Goal: Information Seeking & Learning: Learn about a topic

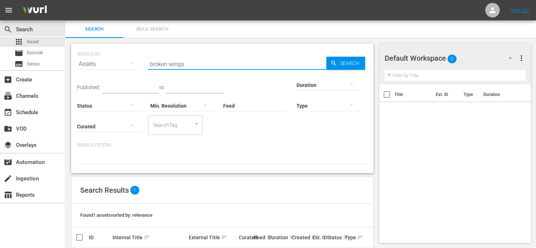
type input "broken wings"
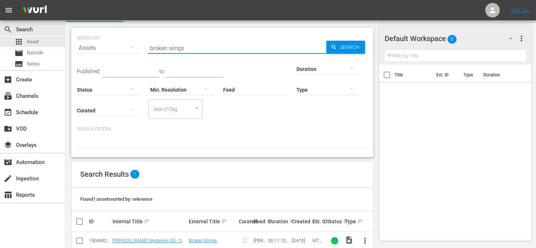
scroll to position [30, 0]
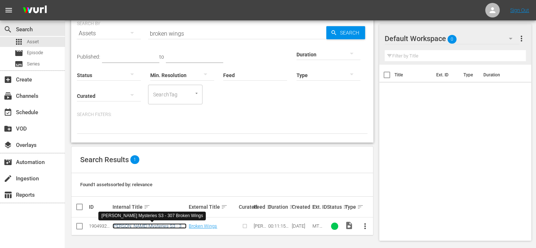
click at [148, 226] on link "[PERSON_NAME] Mysteries S3 - 307 Broken Wings" at bounding box center [150, 228] width 74 height 11
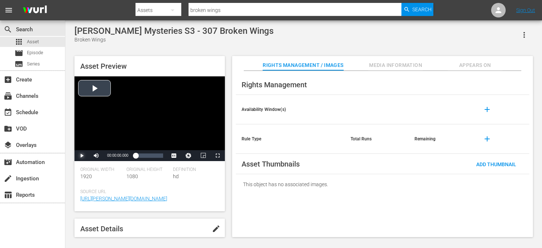
click at [82, 155] on span "Video Player" at bounding box center [82, 155] width 0 height 0
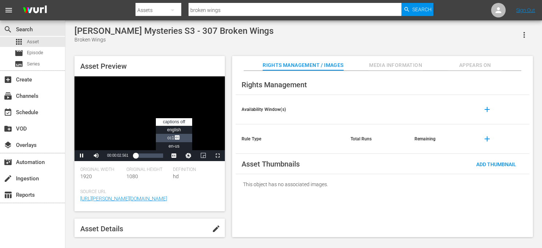
click at [173, 135] on span "CC1 Captions" at bounding box center [173, 137] width 13 height 5
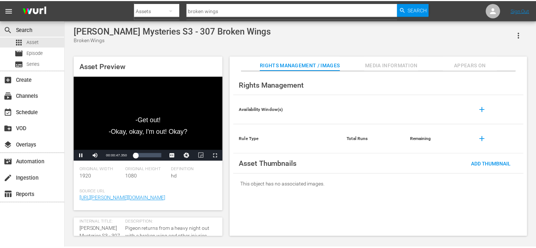
scroll to position [36, 0]
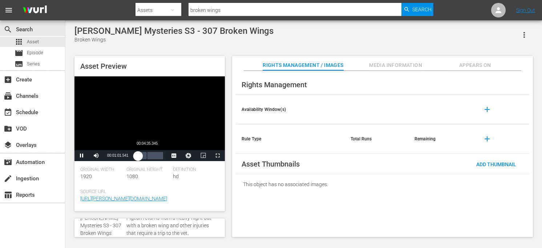
click at [146, 158] on div "Loaded : 18.68% 00:04:35.345 00:01:01.733" at bounding box center [149, 155] width 28 height 7
click at [158, 156] on div "Loaded : 58.72% 00:09:10.691 00:05:36.751" at bounding box center [149, 155] width 28 height 7
click at [27, 41] on span "Asset" at bounding box center [33, 41] width 12 height 7
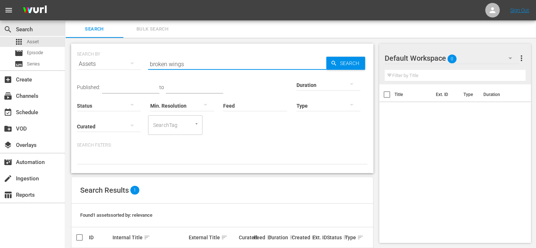
drag, startPoint x: 199, startPoint y: 65, endPoint x: 136, endPoint y: 69, distance: 62.9
click at [136, 69] on div "SEARCH BY Search By Assets Search ID, Title, Description, Keywords, or Category…" at bounding box center [222, 59] width 291 height 26
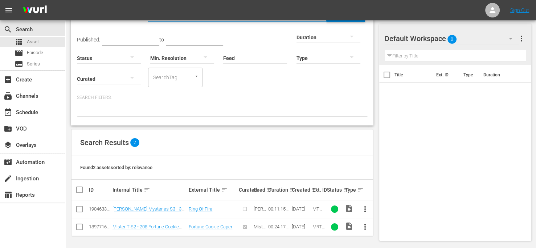
scroll to position [48, 0]
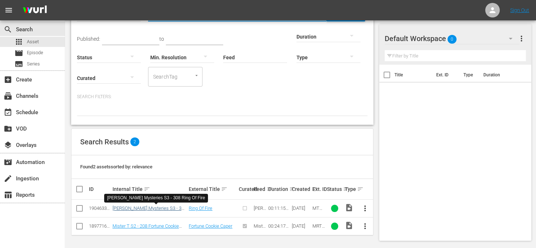
type input "ring of fire"
click at [167, 205] on link "[PERSON_NAME] Mysteries S3 - 308 Ring Of Fire" at bounding box center [150, 210] width 74 height 11
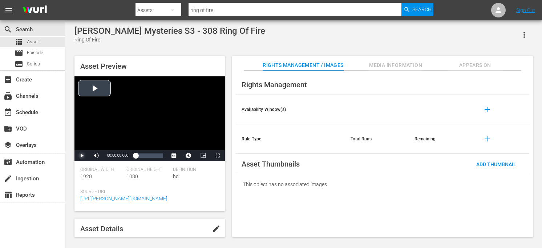
click at [82, 155] on span "Video Player" at bounding box center [82, 155] width 0 height 0
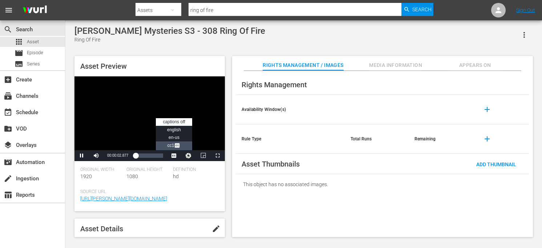
click at [181, 144] on li "CC1 Captions" at bounding box center [174, 145] width 36 height 8
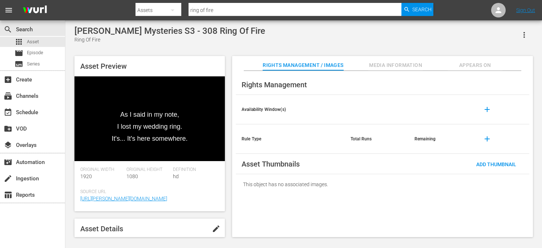
click at [398, 40] on div "[PERSON_NAME] Mysteries S3 - 308 Ring Of Fire Ring Of Fire" at bounding box center [303, 35] width 458 height 18
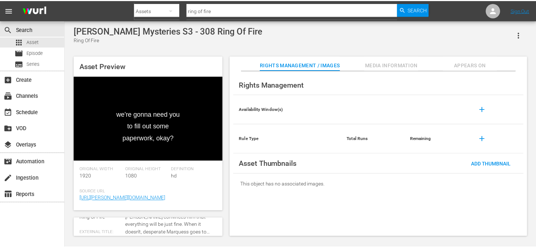
scroll to position [36, 0]
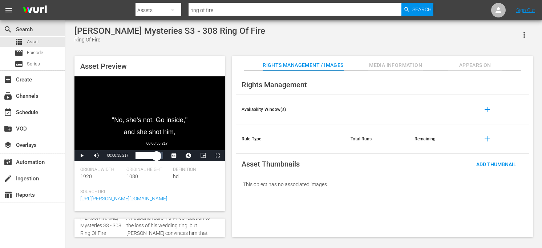
click at [156, 156] on div "Loaded : 53.35% 00:08:35.217 00:04:56.492" at bounding box center [149, 155] width 28 height 7
click at [228, 189] on div "Asset Preview Video Player is loading. Play Video Pause Mute Current Time 00:08…" at bounding box center [303, 142] width 465 height 181
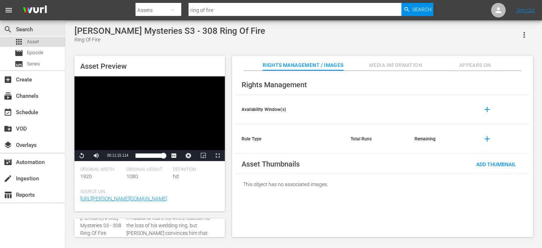
click at [39, 40] on div "apps Asset" at bounding box center [32, 42] width 65 height 10
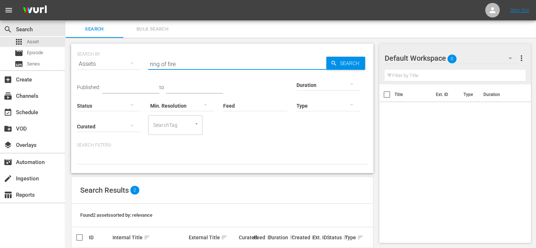
drag, startPoint x: 190, startPoint y: 66, endPoint x: 112, endPoint y: 61, distance: 78.6
click at [112, 61] on div "SEARCH BY Search By Assets Search ID, Title, Description, Keywords, or Category…" at bounding box center [222, 59] width 291 height 26
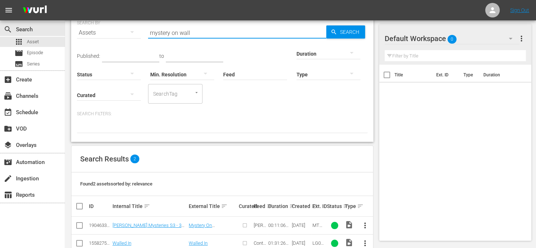
scroll to position [48, 0]
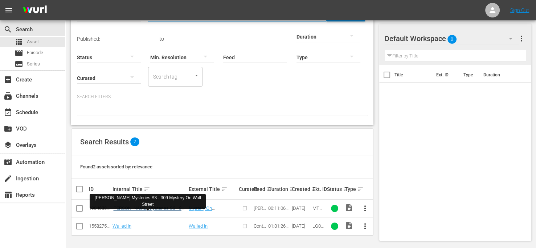
type input "mystery on wall"
click at [167, 205] on link "[PERSON_NAME] Mysteries S3 - 309 Mystery On Wall Street" at bounding box center [150, 210] width 74 height 11
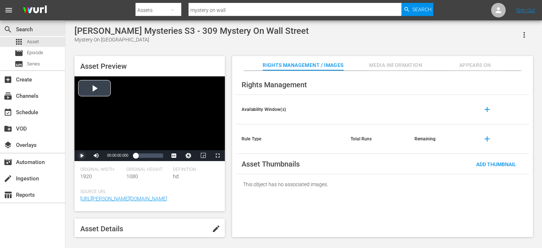
click at [82, 155] on span "Video Player" at bounding box center [82, 155] width 0 height 0
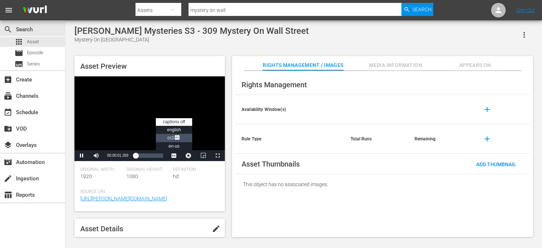
click at [183, 138] on li "CC1 Captions" at bounding box center [174, 138] width 36 height 8
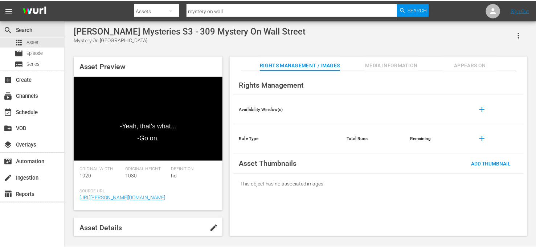
scroll to position [36, 0]
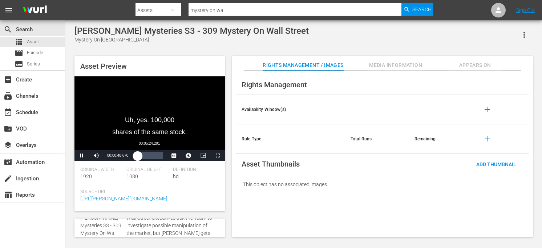
click at [148, 155] on div "Loaded : 17.12% 00:05:24.291 00:00:48.797" at bounding box center [149, 155] width 28 height 7
click at [159, 156] on div "Loaded : 69.40% 00:09:29.701 00:06:37.581" at bounding box center [149, 155] width 28 height 7
click at [151, 156] on div "00:06:25.643" at bounding box center [151, 155] width 0 height 7
click at [151, 157] on div "00:06:27.586" at bounding box center [143, 155] width 16 height 7
drag, startPoint x: 32, startPoint y: 42, endPoint x: 51, endPoint y: 1, distance: 45.3
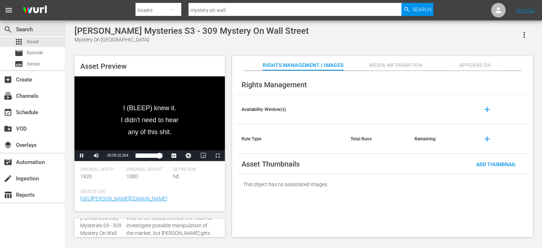
click at [32, 42] on span "Asset" at bounding box center [33, 41] width 12 height 7
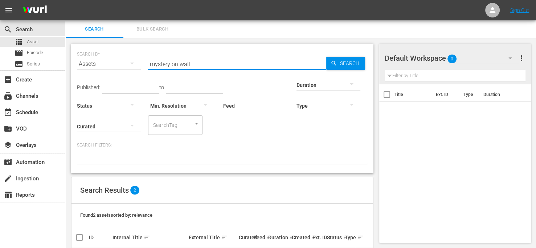
drag, startPoint x: 200, startPoint y: 66, endPoint x: 77, endPoint y: 56, distance: 123.4
click at [77, 56] on div "SEARCH BY Search By Assets Search ID, Title, Description, Keywords, or Category…" at bounding box center [222, 108] width 302 height 129
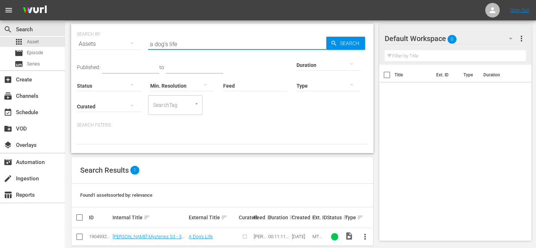
scroll to position [30, 0]
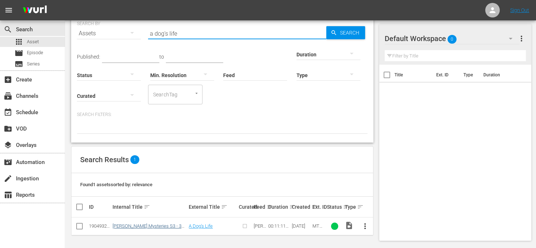
type input "a dog's life"
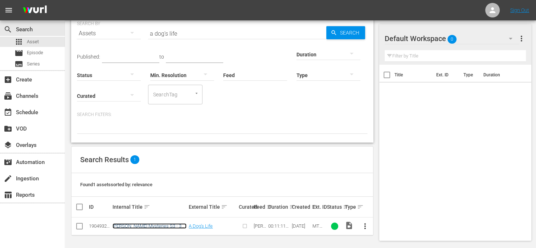
click at [170, 225] on link "[PERSON_NAME] Mysteries S3 - 310 A Dog's Life" at bounding box center [150, 228] width 74 height 11
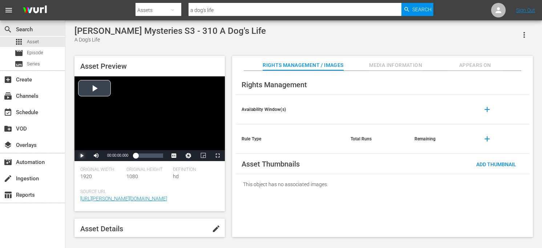
click at [82, 155] on span "Video Player" at bounding box center [82, 155] width 0 height 0
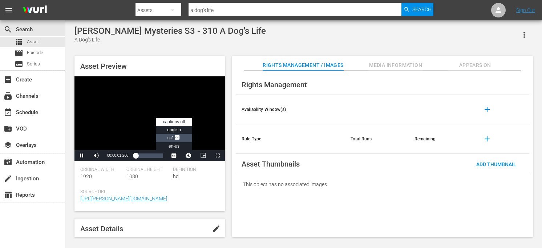
click at [177, 138] on span "Video Player" at bounding box center [177, 137] width 7 height 7
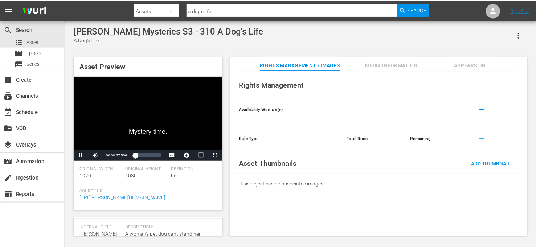
scroll to position [36, 0]
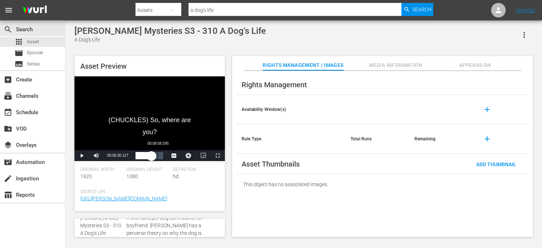
click at [158, 154] on div "Loaded : 67.10% 00:08:58.595 00:06:30.323" at bounding box center [149, 155] width 28 height 7
click at [40, 40] on div "apps Asset" at bounding box center [32, 42] width 65 height 10
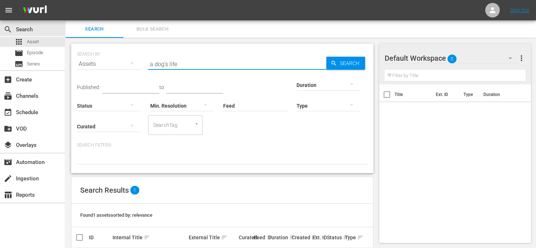
drag, startPoint x: 181, startPoint y: 61, endPoint x: 116, endPoint y: 54, distance: 64.9
click at [116, 54] on div "SEARCH BY Search By Assets Search ID, Title, Description, Keywords, or Category…" at bounding box center [222, 59] width 291 height 26
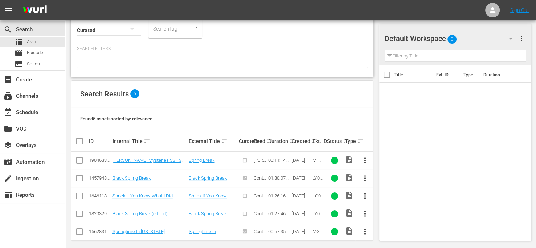
scroll to position [102, 0]
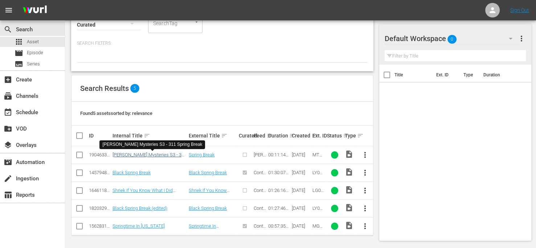
type input "spring break"
click at [168, 152] on link "[PERSON_NAME] Mysteries S3 - 311 Spring Break" at bounding box center [150, 157] width 74 height 11
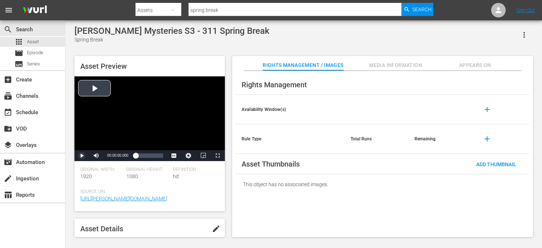
click at [82, 155] on span "Video Player" at bounding box center [82, 155] width 0 height 0
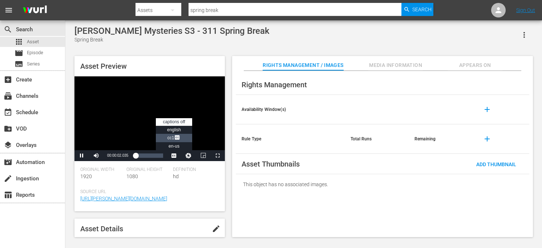
click at [178, 138] on span "Video Player" at bounding box center [177, 137] width 7 height 7
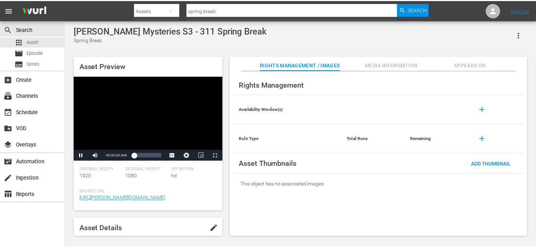
scroll to position [36, 0]
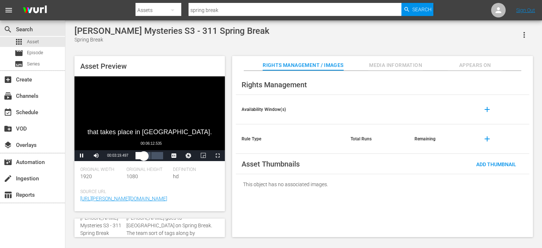
click at [151, 157] on div "00:06:12.535" at bounding box center [151, 155] width 0 height 7
click at [160, 157] on div "00:09:54.282" at bounding box center [160, 155] width 0 height 7
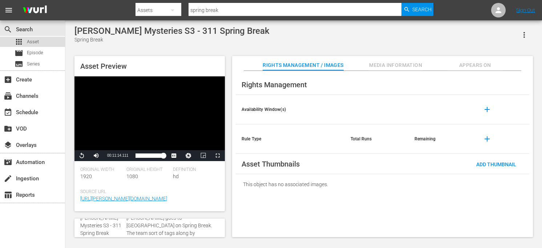
click at [36, 42] on span "Asset" at bounding box center [33, 41] width 12 height 7
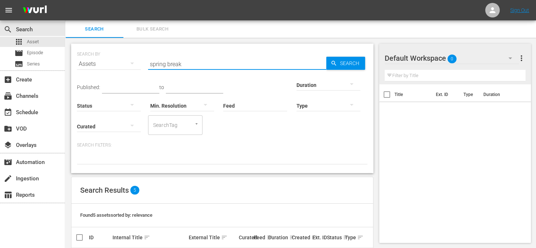
drag, startPoint x: 193, startPoint y: 63, endPoint x: 134, endPoint y: 59, distance: 59.3
click at [134, 59] on div "SEARCH BY Search By Assets Search ID, Title, Description, Keywords, or Category…" at bounding box center [222, 59] width 291 height 26
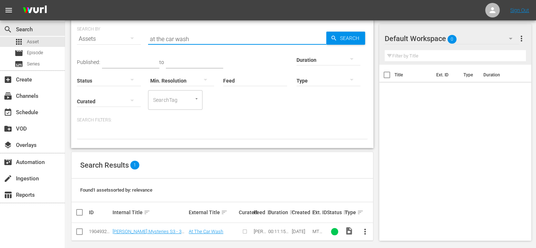
scroll to position [30, 0]
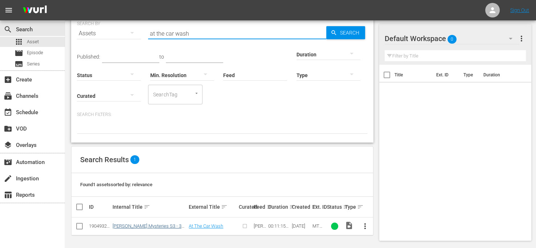
type input "at the car wash"
click at [173, 223] on link "[PERSON_NAME] Mysteries S3 - 312 At The Car Wash" at bounding box center [150, 228] width 74 height 11
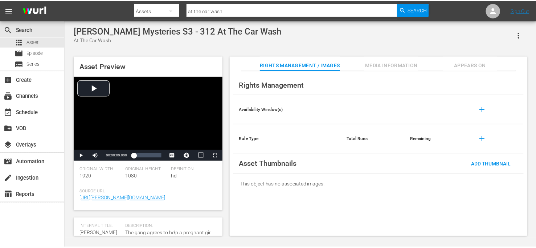
scroll to position [36, 0]
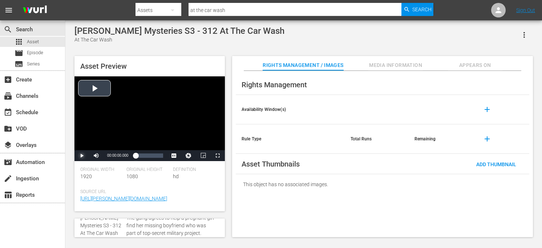
click at [82, 155] on span "Video Player" at bounding box center [82, 155] width 0 height 0
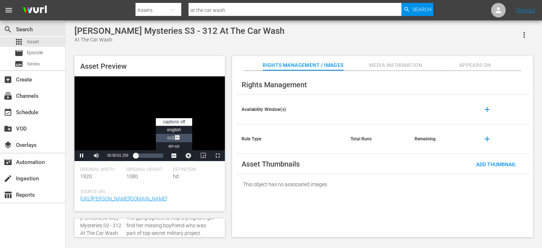
click at [181, 134] on li "CC1 Captions" at bounding box center [174, 138] width 36 height 8
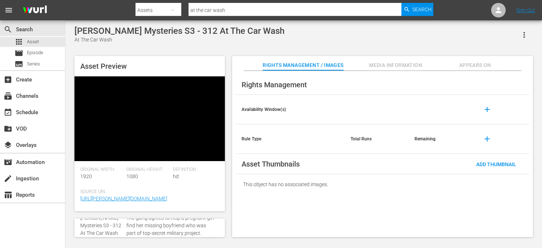
click at [228, 174] on div "Asset Preview Video Player is loading. Play Video Pause Mute Current Time 00:01…" at bounding box center [303, 142] width 465 height 181
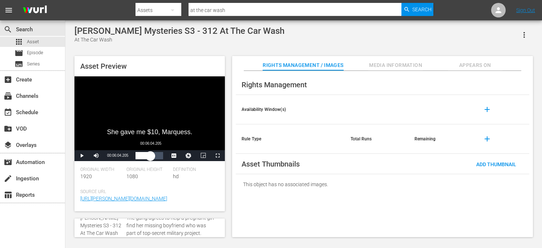
click at [150, 158] on div "Loaded : 34.68% 00:06:04.205 00:02:53.455" at bounding box center [149, 155] width 28 height 7
click at [155, 157] on div "00:08:12.973" at bounding box center [145, 155] width 20 height 7
drag, startPoint x: 45, startPoint y: 41, endPoint x: 47, endPoint y: 5, distance: 35.3
click at [45, 40] on div "apps Asset" at bounding box center [32, 42] width 65 height 10
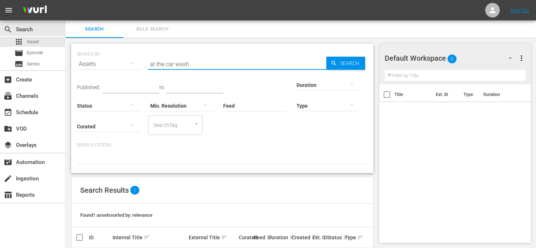
drag, startPoint x: 203, startPoint y: 62, endPoint x: 77, endPoint y: 50, distance: 126.5
click at [77, 50] on div "SEARCH BY Search By Assets Search ID, Title, Description, Keywords, or Category…" at bounding box center [222, 59] width 291 height 26
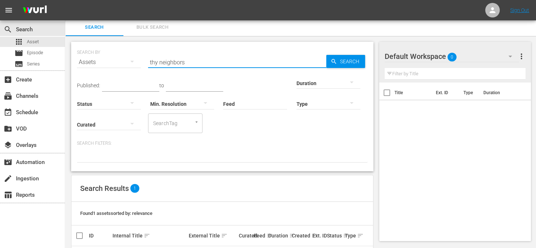
scroll to position [30, 0]
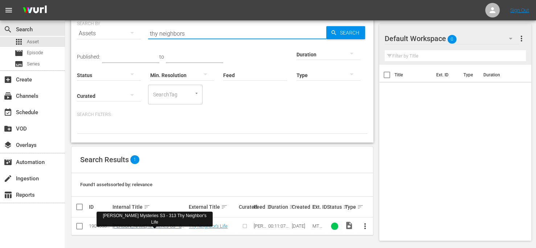
type input "thy neighbors"
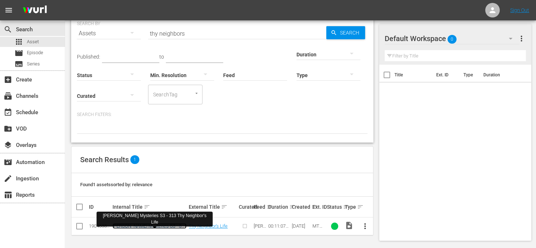
click at [136, 225] on link "[PERSON_NAME] Mysteries S3 - 313 Thy Neighbor's Life" at bounding box center [150, 228] width 74 height 11
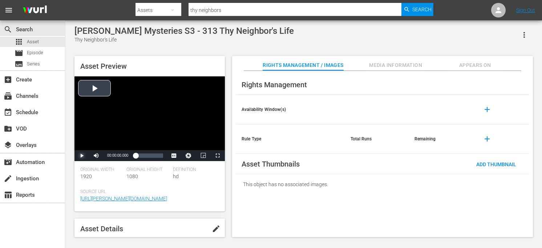
click at [82, 155] on span "Video Player" at bounding box center [82, 155] width 0 height 0
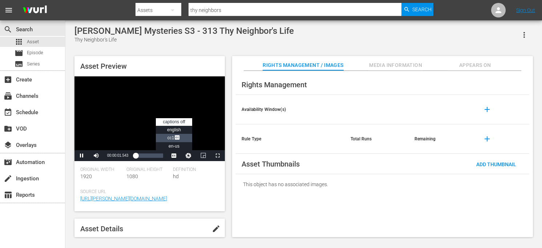
click at [179, 137] on span "Video Player" at bounding box center [177, 137] width 7 height 7
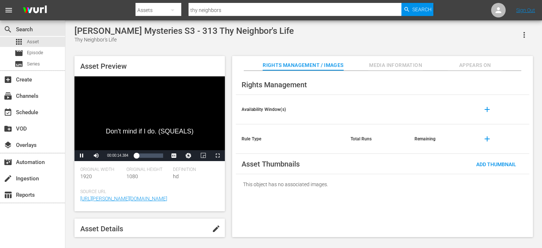
click at [227, 192] on div "Asset Preview Don't mind if I do. (SQUEALS) Video Player is loading. Play Video…" at bounding box center [303, 142] width 465 height 181
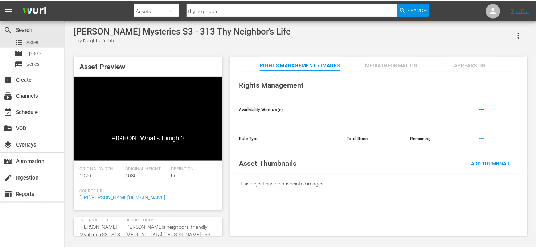
scroll to position [36, 0]
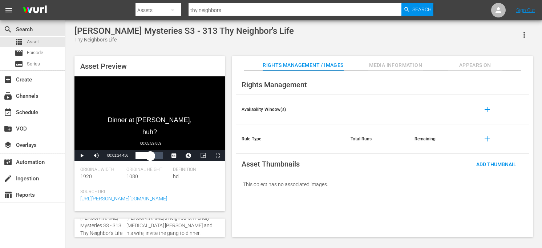
click at [150, 156] on div "Loaded : 21.58% 00:05:59.889 00:01:24.525" at bounding box center [149, 155] width 28 height 7
click at [159, 156] on div "00:07:41.120" at bounding box center [147, 155] width 24 height 7
click at [42, 45] on div "apps Asset" at bounding box center [32, 42] width 65 height 10
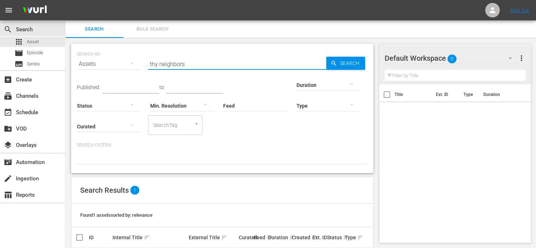
drag, startPoint x: 169, startPoint y: 63, endPoint x: 130, endPoint y: 54, distance: 39.7
click at [130, 54] on div "SEARCH BY Search By Assets Search ID, Title, Description, Keywords, or Category…" at bounding box center [222, 59] width 291 height 26
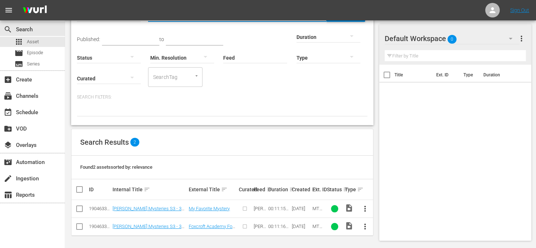
scroll to position [48, 0]
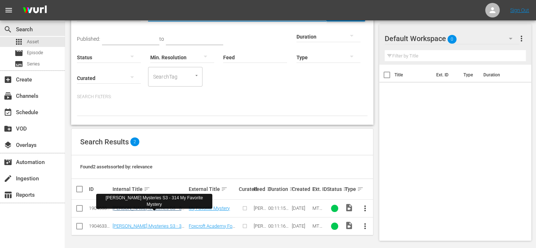
type input "my favorite mystery"
click at [157, 208] on link "[PERSON_NAME] Mysteries S3 - 314 My Favorite Mystery" at bounding box center [150, 210] width 74 height 11
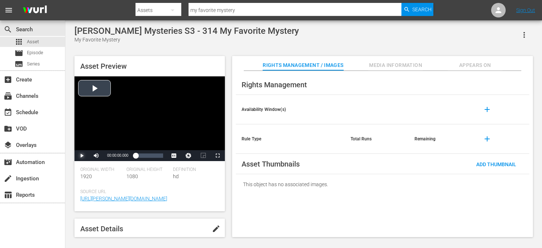
click at [82, 155] on span "Video Player" at bounding box center [82, 155] width 0 height 0
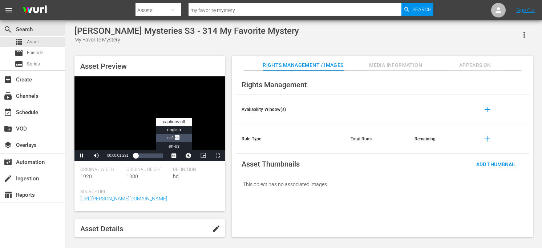
click at [177, 138] on span "Video Player" at bounding box center [177, 137] width 7 height 7
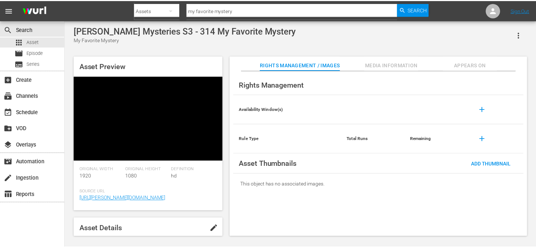
scroll to position [36, 0]
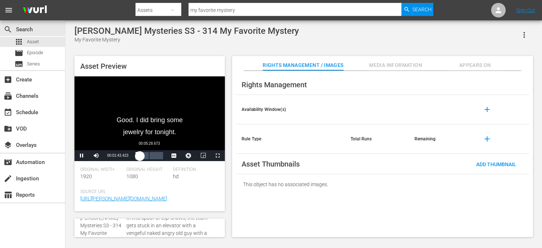
click at [149, 155] on div "00:05:28.673" at bounding box center [149, 155] width 0 height 7
click at [159, 155] on div "Loaded : 70.29% 00:09:28.516 00:06:52.220" at bounding box center [149, 155] width 28 height 7
click at [142, 156] on div "Loaded : 100.00% 00:02:48.778 00:11:13.328" at bounding box center [149, 155] width 28 height 7
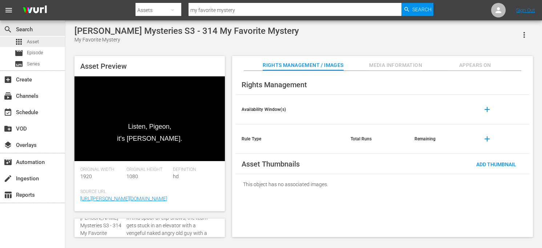
click at [36, 43] on span "Asset" at bounding box center [33, 41] width 12 height 7
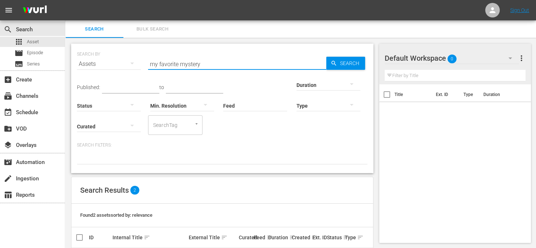
click at [216, 69] on div "Search ID, Title, Description, Keywords, or Category my favorite mystery" at bounding box center [237, 63] width 178 height 17
drag, startPoint x: 214, startPoint y: 61, endPoint x: 116, endPoint y: 36, distance: 101.2
click at [116, 36] on div "Search Bulk Search SEARCH BY Search By Assets Search ID, Title, Description, Ke…" at bounding box center [300, 158] width 471 height 276
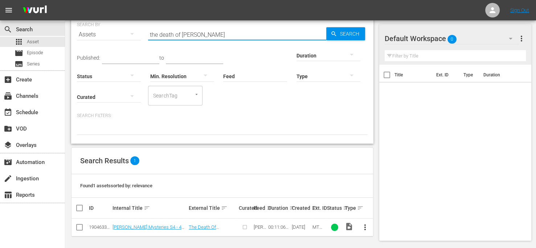
scroll to position [30, 0]
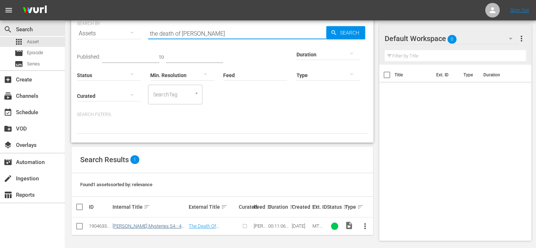
type input "the death of [PERSON_NAME]"
click at [171, 224] on link "[PERSON_NAME] Mysteries S4 - 407 The Death Of [PERSON_NAME]" at bounding box center [150, 228] width 74 height 11
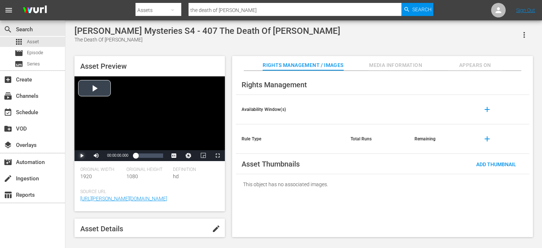
click at [82, 155] on span "Video Player" at bounding box center [82, 155] width 0 height 0
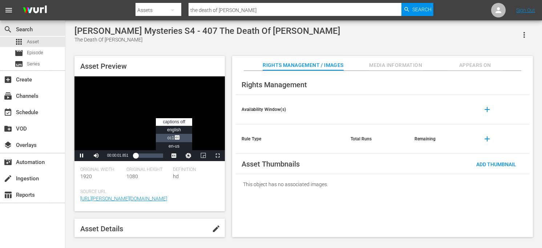
click at [179, 138] on span "Video Player" at bounding box center [177, 137] width 7 height 7
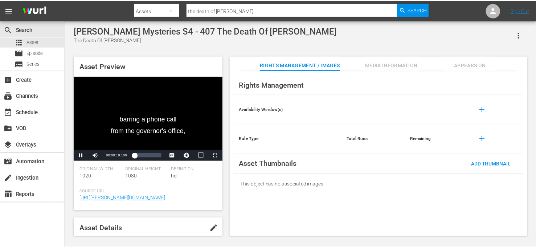
scroll to position [36, 0]
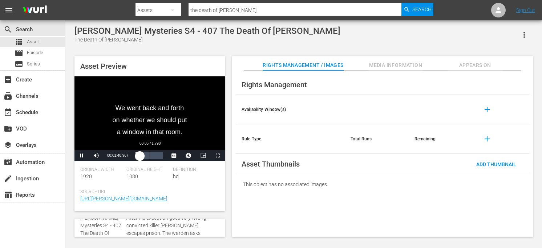
click at [150, 154] on div "Loaded : 24.33% 00:05:41.798 00:01:41.133" at bounding box center [149, 155] width 28 height 7
click at [159, 155] on div "Loaded : 71.22% 00:09:20.899 00:06:49.579" at bounding box center [149, 155] width 28 height 7
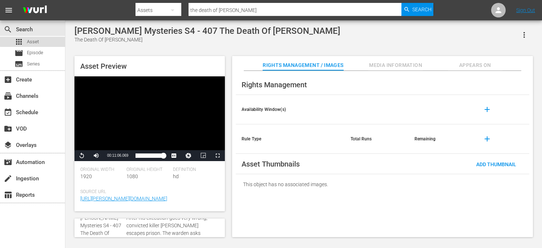
click at [38, 41] on span "Asset" at bounding box center [33, 41] width 12 height 7
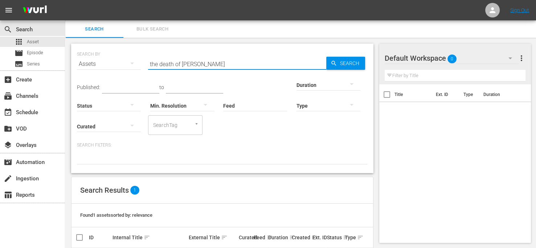
drag, startPoint x: 200, startPoint y: 63, endPoint x: 97, endPoint y: 70, distance: 103.3
click at [98, 70] on div "SEARCH BY Search By Assets Search ID, Title, Description, Keywords, or Category…" at bounding box center [222, 59] width 291 height 26
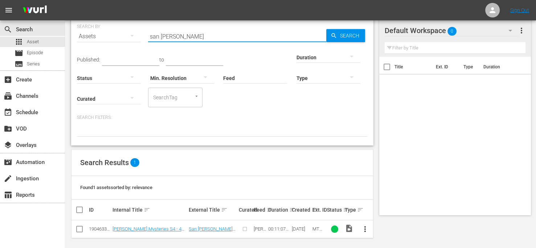
scroll to position [30, 0]
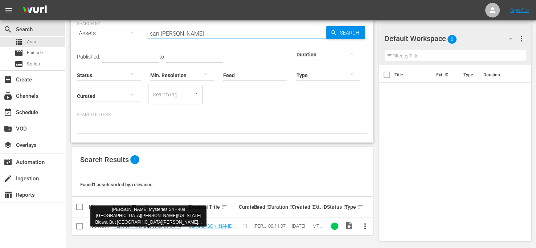
type input "san [PERSON_NAME]"
click at [155, 226] on link "[PERSON_NAME] Mysteries S4 - 408 [GEOGRAPHIC_DATA][PERSON_NAME][US_STATE] Blows…" at bounding box center [150, 236] width 74 height 27
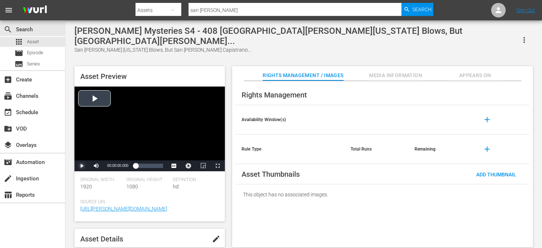
click at [82, 166] on span "Video Player" at bounding box center [82, 166] width 0 height 0
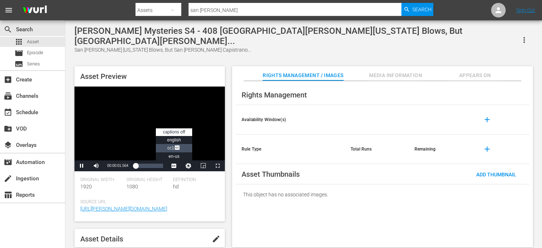
click at [179, 144] on span "Video Player" at bounding box center [177, 147] width 7 height 7
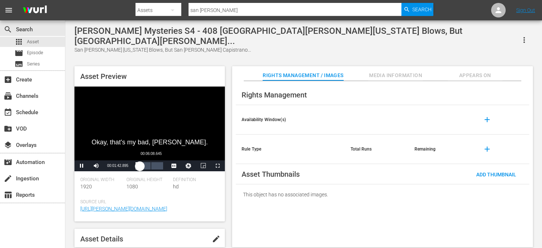
click at [151, 162] on div "Loaded : 25.19% 00:06:08.645 00:01:43.112" at bounding box center [149, 165] width 28 height 7
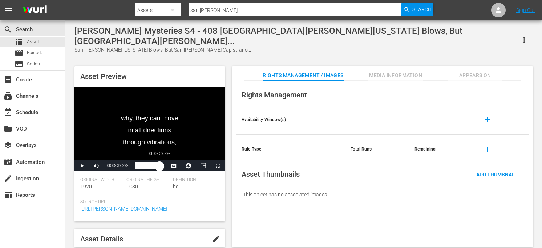
click at [159, 162] on div "Loaded : 72.01% 00:09:39.299 00:06:57.516" at bounding box center [149, 165] width 28 height 7
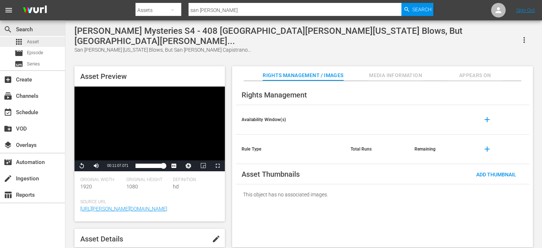
click at [46, 41] on div "apps Asset" at bounding box center [32, 42] width 65 height 10
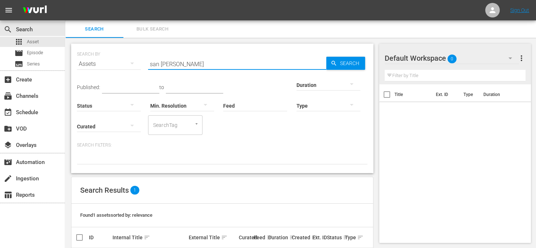
drag, startPoint x: 189, startPoint y: 64, endPoint x: 126, endPoint y: 73, distance: 63.6
click at [126, 73] on div "SEARCH BY Search By Assets Search ID, Title, Description, Keywords, or Category…" at bounding box center [222, 59] width 291 height 26
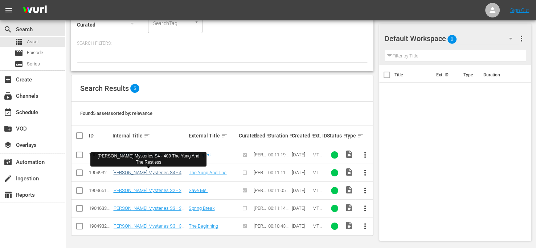
type input "the yung"
click at [167, 171] on link "[PERSON_NAME] Mysteries S4 - 409 The Yung And The Restless" at bounding box center [150, 175] width 74 height 11
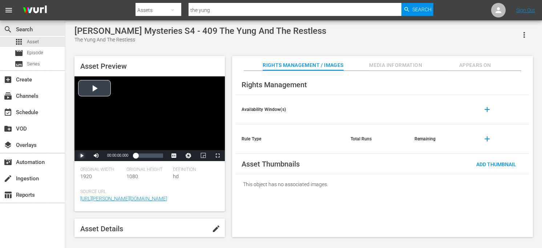
click at [82, 155] on span "Video Player" at bounding box center [82, 155] width 0 height 0
click at [0, 0] on span "Video Player" at bounding box center [0, 0] width 0 height 0
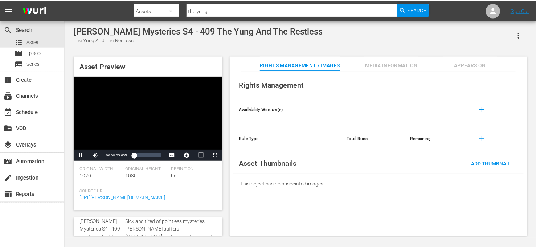
scroll to position [36, 0]
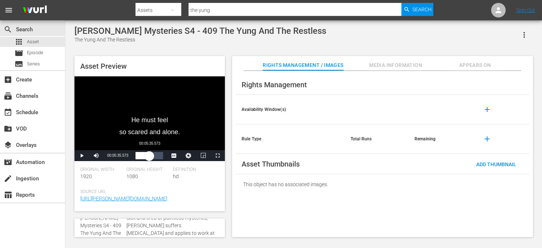
click at [149, 158] on div "Loaded : 24.16% 00:05:35.573 00:01:41.999" at bounding box center [149, 155] width 28 height 7
click at [158, 158] on div "Loaded : 68.01% 00:09:16.345 00:06:33.008" at bounding box center [149, 155] width 28 height 7
click at [40, 41] on div "apps Asset" at bounding box center [32, 42] width 65 height 10
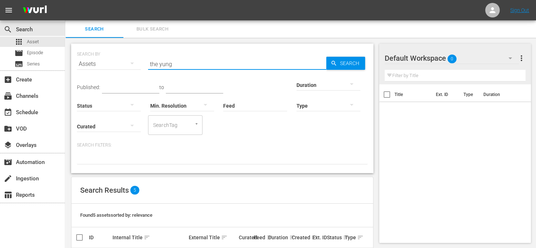
drag, startPoint x: 184, startPoint y: 67, endPoint x: 144, endPoint y: 51, distance: 43.7
click at [144, 51] on div "SEARCH BY Search By Assets Search ID, Title, Description, Keywords, or Category…" at bounding box center [222, 59] width 291 height 26
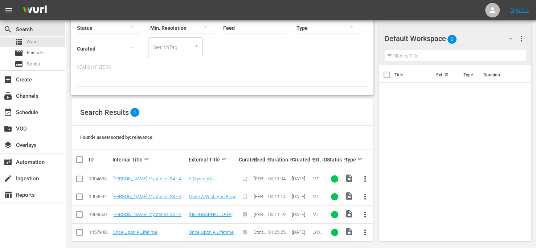
scroll to position [84, 0]
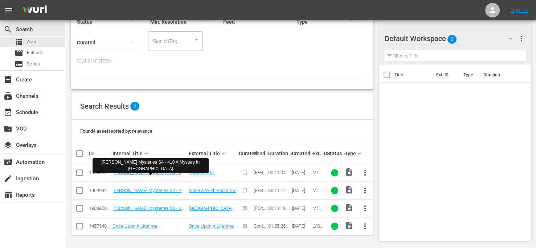
type input "a mystery in little"
click at [170, 174] on link "[PERSON_NAME] Mysteries S4 - 410 A Mystery In [GEOGRAPHIC_DATA]" at bounding box center [150, 175] width 74 height 11
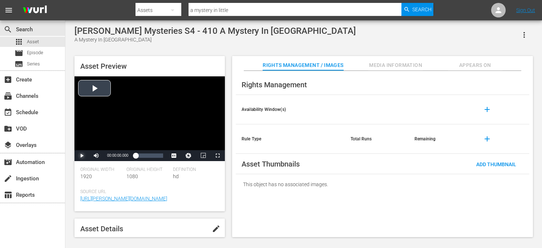
click at [82, 155] on span "Video Player" at bounding box center [82, 155] width 0 height 0
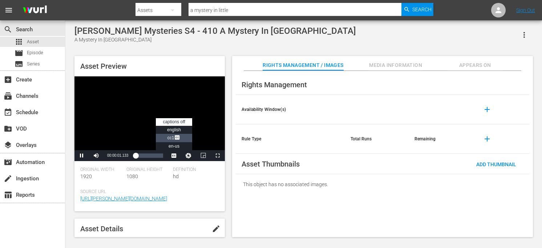
click at [175, 138] on span "Video Player" at bounding box center [177, 137] width 7 height 7
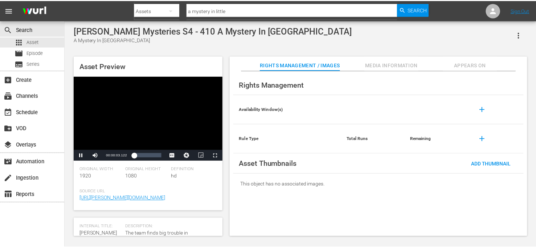
scroll to position [36, 0]
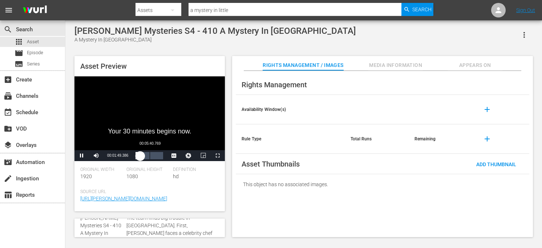
click at [150, 155] on div "Loaded : 26.22% 00:05:40.769 00:01:49.385" at bounding box center [149, 155] width 28 height 7
click at [158, 156] on div "Loaded : 72.33% 00:09:10.473 00:06:54.944" at bounding box center [149, 155] width 28 height 7
click at [46, 42] on div "apps Asset" at bounding box center [32, 42] width 65 height 10
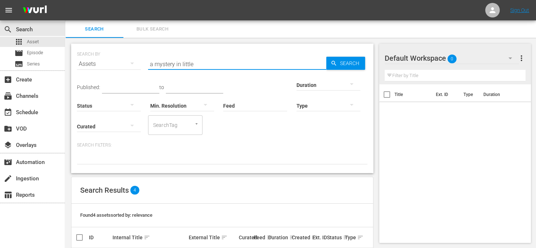
drag, startPoint x: 199, startPoint y: 62, endPoint x: 142, endPoint y: 53, distance: 58.1
click at [142, 53] on div "SEARCH BY Search By Assets Search ID, Title, Description, Keywords, or Category…" at bounding box center [222, 59] width 291 height 26
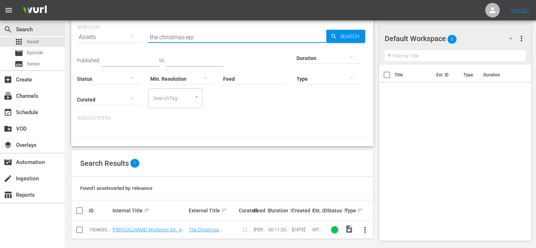
scroll to position [30, 0]
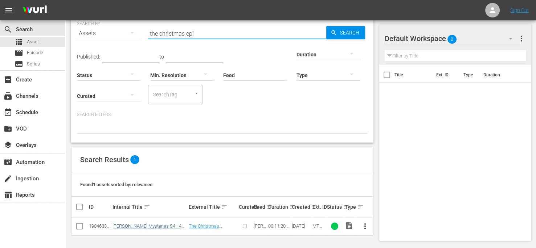
type input "the christmas epi"
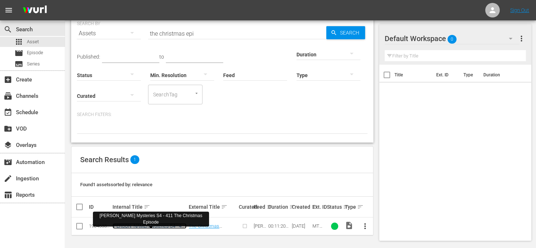
click at [173, 226] on link "[PERSON_NAME] Mysteries S4 - 411 The Christmas Episode" at bounding box center [150, 228] width 74 height 11
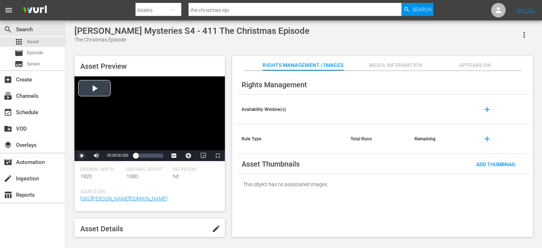
click at [82, 155] on span "Video Player" at bounding box center [82, 155] width 0 height 0
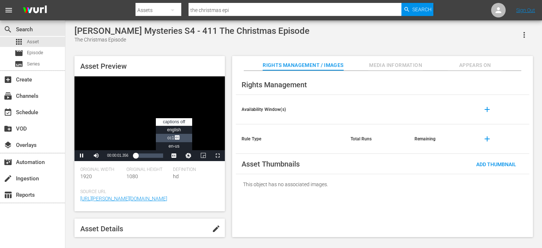
click at [179, 138] on span "Video Player" at bounding box center [177, 137] width 7 height 7
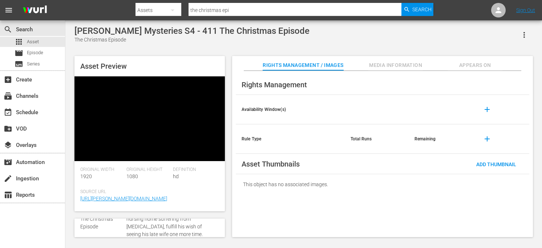
scroll to position [36, 0]
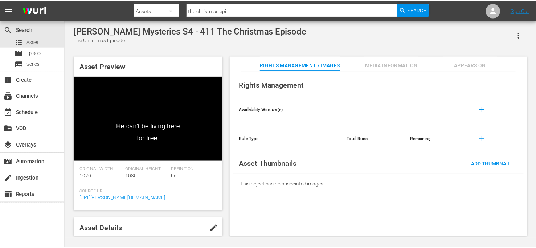
scroll to position [36, 0]
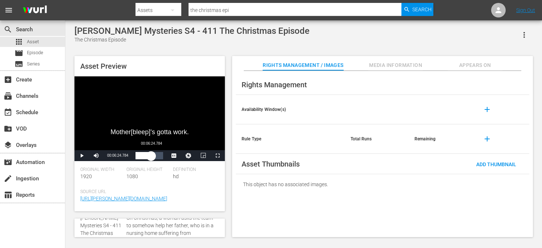
click at [151, 157] on div "Loaded : 30.91% 00:06:24.784 00:02:29.367" at bounding box center [149, 155] width 28 height 7
click at [160, 156] on div "00:08:25.795" at bounding box center [147, 155] width 24 height 7
click at [155, 156] on div "Loaded : 100.00% 00:08:12.166 00:11:20.085" at bounding box center [149, 155] width 28 height 7
click at [155, 156] on div "00:08:14.013" at bounding box center [145, 155] width 20 height 7
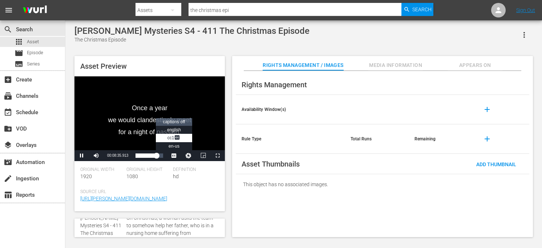
click at [176, 125] on li "captions off" at bounding box center [174, 122] width 36 height 8
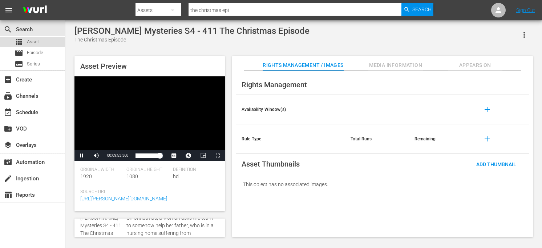
click at [39, 43] on div "apps Asset" at bounding box center [32, 42] width 65 height 10
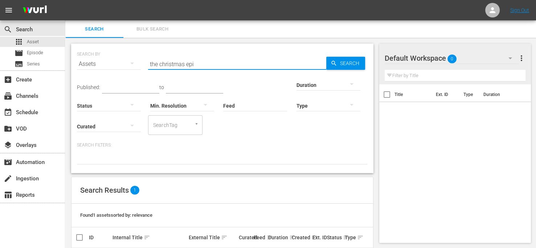
drag, startPoint x: 205, startPoint y: 66, endPoint x: 130, endPoint y: 65, distance: 75.5
click at [130, 65] on div "SEARCH BY Search By Assets Search ID, Title, Description, Keywords, or Category…" at bounding box center [222, 59] width 291 height 26
type input "your old man"
click at [340, 61] on span "Search" at bounding box center [351, 63] width 28 height 13
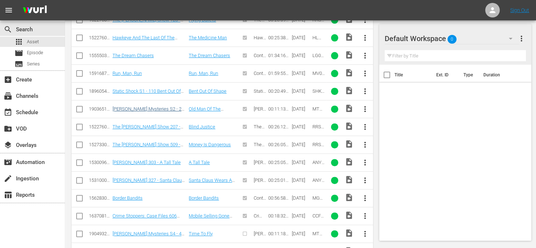
scroll to position [327, 0]
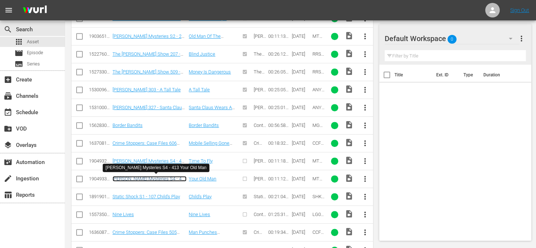
click at [158, 176] on link "[PERSON_NAME] Mysteries S4 - 413 Your Old Man" at bounding box center [150, 181] width 74 height 11
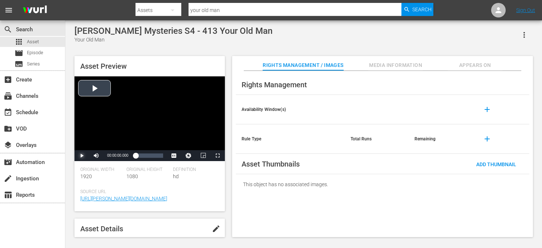
click at [82, 155] on span "Video Player" at bounding box center [82, 155] width 0 height 0
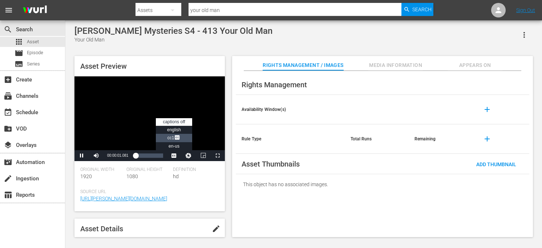
click at [176, 138] on span "Video Player" at bounding box center [177, 137] width 7 height 7
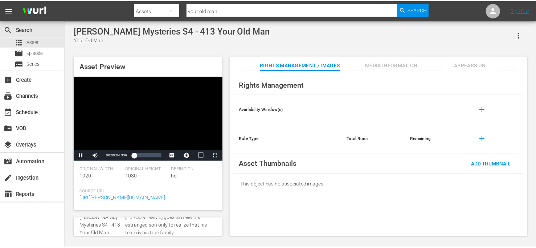
scroll to position [36, 0]
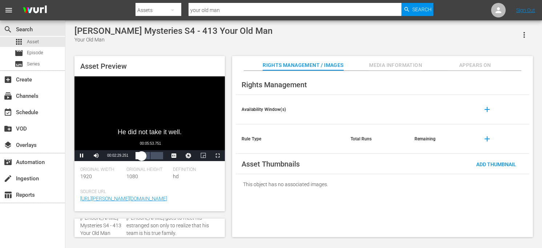
click at [150, 158] on div "Loaded : 31.28% 00:05:53.751 00:02:29.406" at bounding box center [149, 155] width 28 height 7
click at [149, 156] on div "00:06:01.014" at bounding box center [142, 155] width 15 height 7
click at [38, 43] on span "Asset" at bounding box center [33, 41] width 12 height 7
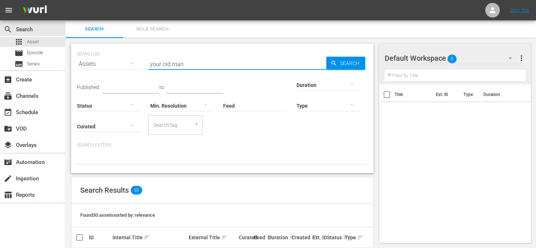
drag, startPoint x: 209, startPoint y: 64, endPoint x: 115, endPoint y: 58, distance: 93.8
click at [115, 58] on div "SEARCH BY Search By Assets Search ID, Title, Description, Keywords, or Category…" at bounding box center [222, 59] width 291 height 26
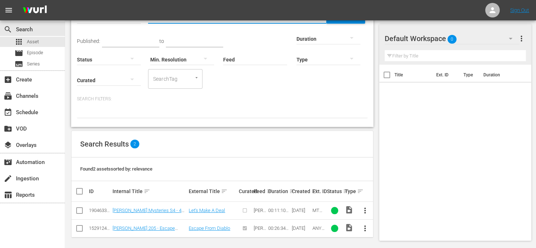
scroll to position [48, 0]
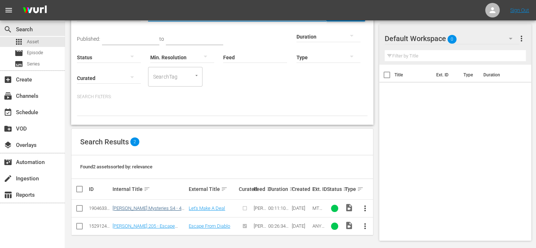
type input "let's make"
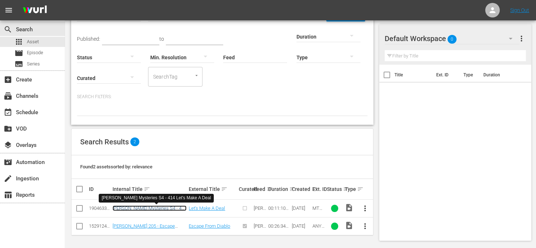
click at [155, 208] on link "[PERSON_NAME] Mysteries S4 - 414 Let's Make A Deal" at bounding box center [150, 210] width 74 height 11
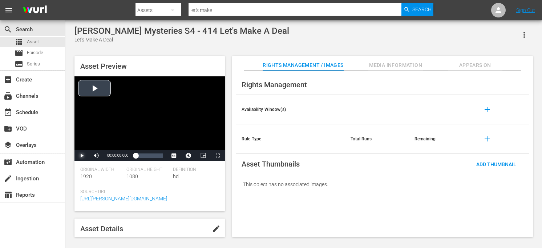
click at [82, 155] on span "Video Player" at bounding box center [82, 155] width 0 height 0
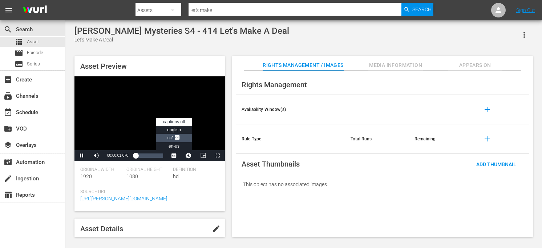
click at [175, 138] on span "Video Player" at bounding box center [177, 137] width 7 height 7
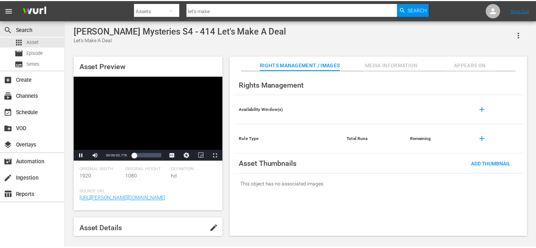
scroll to position [36, 0]
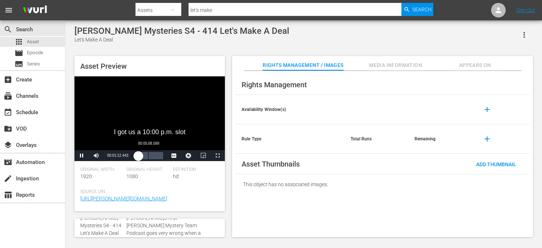
click at [148, 155] on div "Loaded : 20.59% 00:05:08.589 00:01:12.574" at bounding box center [149, 155] width 28 height 7
click at [159, 155] on div "Loaded : 66.32% 00:09:41.911 00:06:22.103" at bounding box center [149, 155] width 28 height 7
click at [159, 155] on div "00:09:48.354" at bounding box center [146, 155] width 23 height 7
click at [30, 41] on span "Asset" at bounding box center [33, 41] width 12 height 7
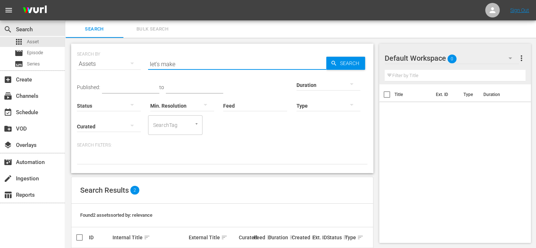
drag, startPoint x: 182, startPoint y: 66, endPoint x: 103, endPoint y: 54, distance: 80.4
click at [103, 54] on div "SEARCH BY Search By Assets Search ID, Title, Description, Keywords, or Category…" at bounding box center [222, 59] width 291 height 26
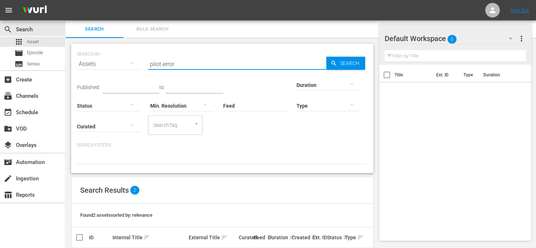
scroll to position [30, 0]
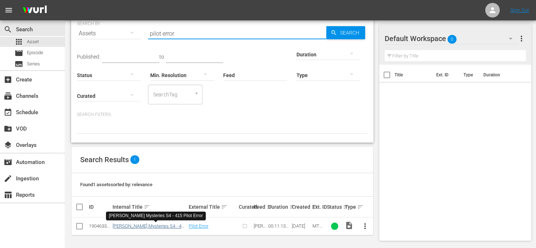
type input "pilot error"
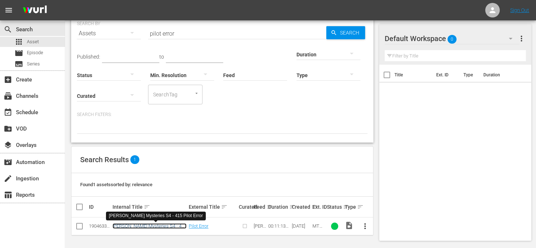
click at [164, 224] on link "[PERSON_NAME] Mysteries S4 - 415 Pilot Error" at bounding box center [150, 228] width 74 height 11
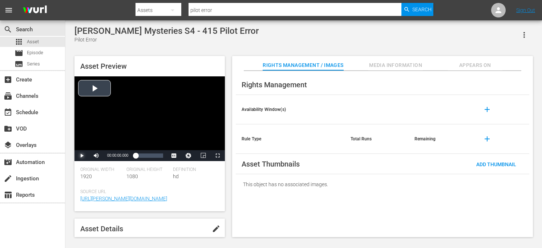
click at [82, 155] on span "Video Player" at bounding box center [82, 155] width 0 height 0
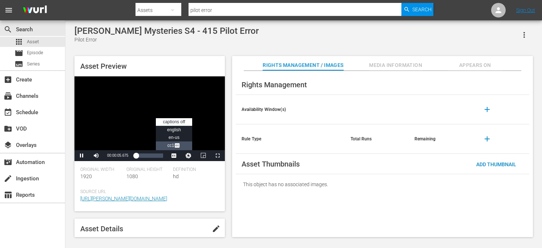
click at [175, 146] on span "Video Player" at bounding box center [177, 145] width 7 height 7
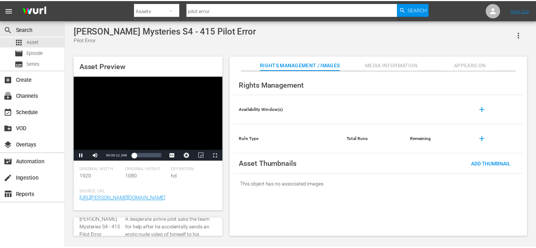
scroll to position [36, 0]
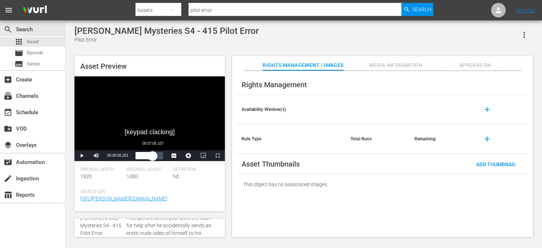
click at [152, 158] on div "Loaded : 39.27% 00:07:05.107 00:03:23.509" at bounding box center [149, 155] width 28 height 7
click at [150, 158] on div "Loaded : 97.26% 00:05:45.399 00:09:54.496" at bounding box center [149, 155] width 28 height 7
click at [148, 156] on div "00:05:54.548" at bounding box center [142, 155] width 15 height 7
click at [38, 42] on div "apps Asset" at bounding box center [32, 42] width 65 height 10
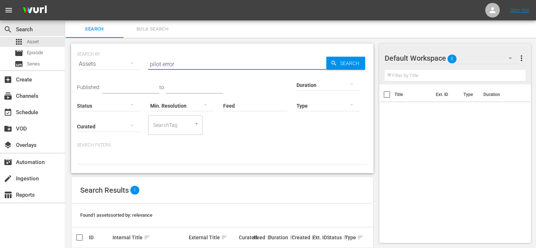
drag, startPoint x: 199, startPoint y: 64, endPoint x: 145, endPoint y: 61, distance: 54.5
click at [149, 61] on input "pilot error" at bounding box center [237, 63] width 178 height 17
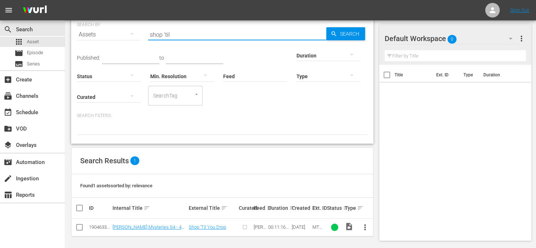
scroll to position [30, 0]
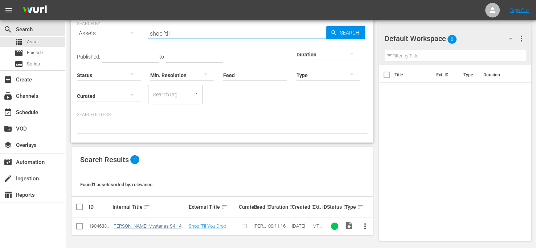
type input "shop 'til"
click at [167, 224] on link "Mike Tyson Mysteries S4 - 416 Shop 'Til You Drop" at bounding box center [150, 228] width 74 height 11
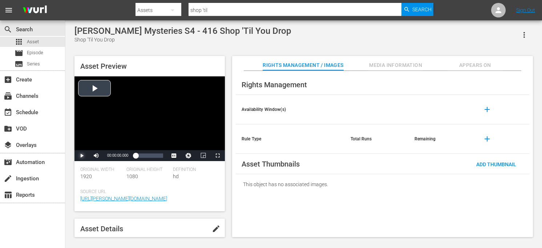
click at [82, 155] on span "Video Player" at bounding box center [82, 155] width 0 height 0
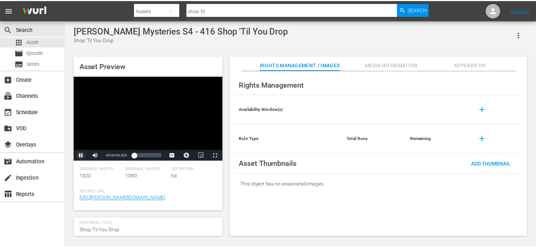
scroll to position [36, 0]
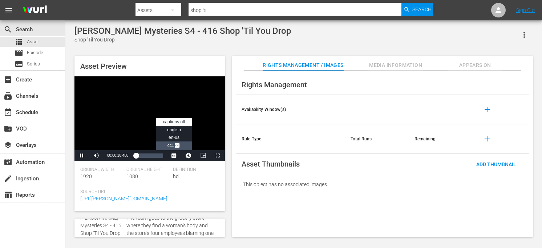
click at [177, 146] on span "Video Player" at bounding box center [177, 145] width 7 height 7
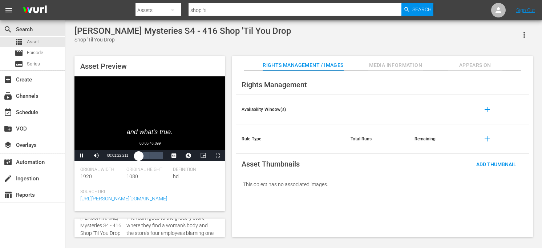
click at [150, 154] on div "Loaded : 21.30% 00:05:46.899 00:01:22.550" at bounding box center [149, 155] width 28 height 7
click at [159, 156] on div "Loaded : 67.51% 00:09:29.270 00:06:35.628" at bounding box center [149, 155] width 28 height 7
click at [40, 41] on div "apps Asset" at bounding box center [32, 42] width 65 height 10
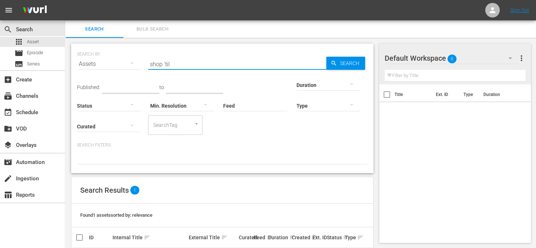
drag, startPoint x: 208, startPoint y: 64, endPoint x: 125, endPoint y: 55, distance: 83.6
click at [125, 55] on div "SEARCH BY Search By Assets Search ID, Title, Description, Keywords, or Category…" at bounding box center [222, 59] width 291 height 26
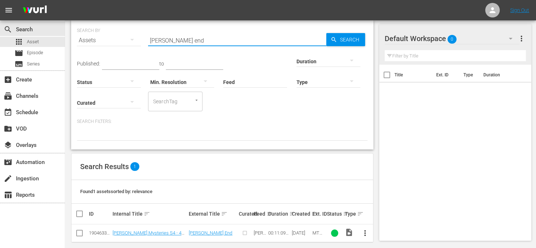
scroll to position [30, 0]
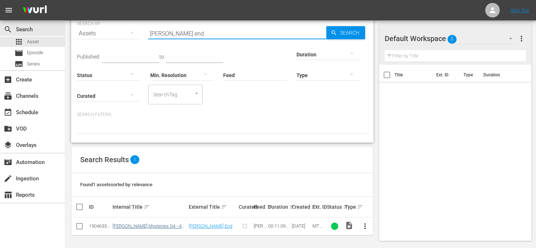
type input "landon's end"
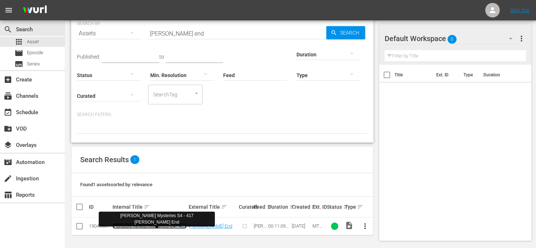
click at [155, 224] on link "Mike Tyson Mysteries S4 - 417 Landon's End" at bounding box center [150, 228] width 74 height 11
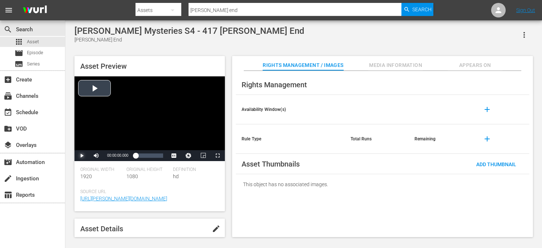
click at [82, 155] on span "Video Player" at bounding box center [82, 155] width 0 height 0
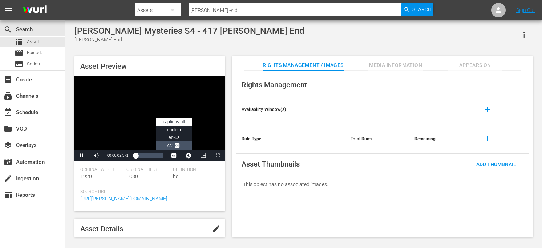
click at [172, 146] on span "CC1 Captions" at bounding box center [173, 145] width 13 height 5
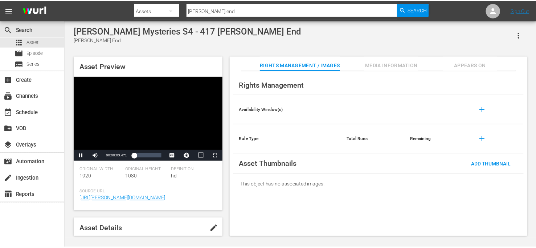
scroll to position [36, 0]
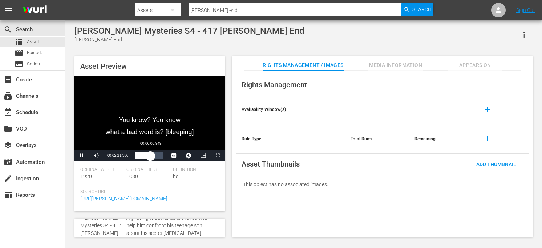
click at [150, 155] on div "Loaded : 30.52% 00:06:00.949 00:02:21.458" at bounding box center [149, 155] width 28 height 7
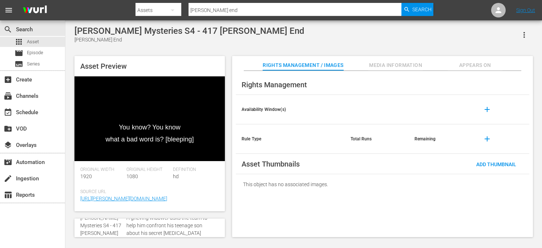
click at [229, 166] on div "Asset Preview You know? You know what a bad word is? [bleeping] Video Player is…" at bounding box center [303, 142] width 465 height 181
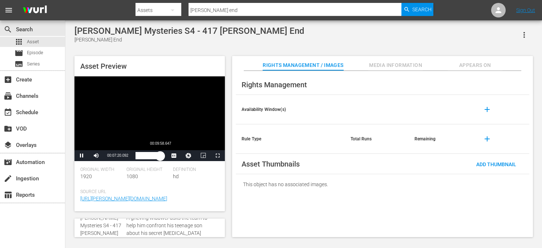
click at [160, 154] on div "Loaded : 75.41% 00:09:58.647 00:07:20.285" at bounding box center [149, 155] width 28 height 7
click at [36, 42] on span "Asset" at bounding box center [33, 41] width 12 height 7
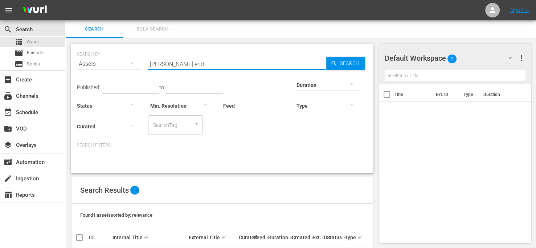
drag, startPoint x: 190, startPoint y: 64, endPoint x: 111, endPoint y: 52, distance: 79.4
click at [111, 52] on div "SEARCH BY Search By Assets Search ID, Title, Description, Keywords, or Category…" at bounding box center [222, 59] width 291 height 26
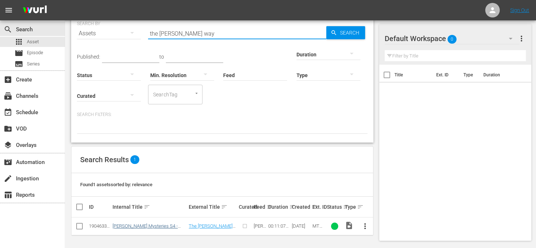
type input "the stein way"
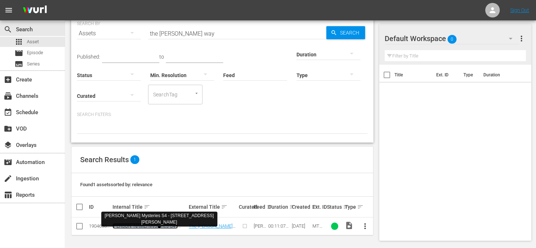
click at [132, 225] on link "Mike Tyson Mysteries S4 - 418 The Stein Way" at bounding box center [145, 231] width 65 height 16
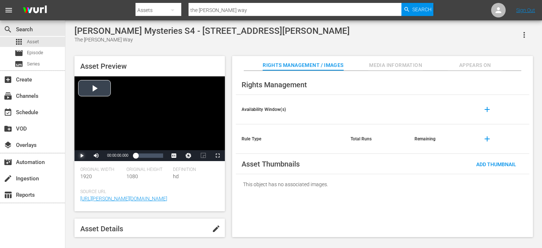
click at [82, 155] on span "Video Player" at bounding box center [82, 155] width 0 height 0
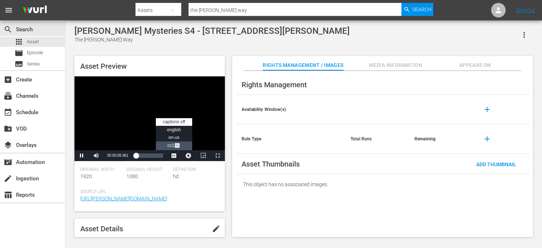
click at [174, 142] on span "Video Player" at bounding box center [177, 145] width 7 height 7
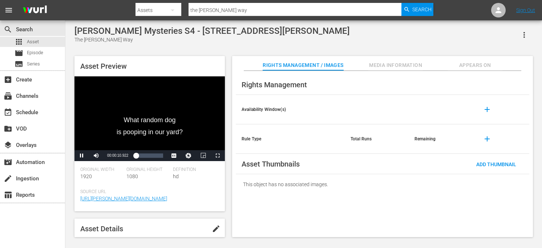
click at [228, 190] on div "Asset Preview What random dog is pooping in our yard? Video Player is loading. …" at bounding box center [303, 142] width 465 height 181
click at [152, 158] on div "Loaded : 22.51% 00:06:43.754 00:01:27.277" at bounding box center [149, 155] width 28 height 7
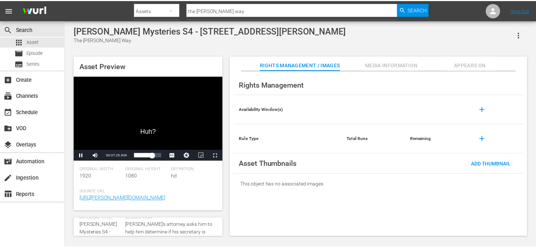
scroll to position [36, 0]
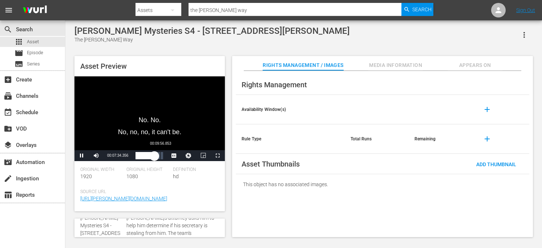
click at [160, 156] on div "Loaded : 77.41% 00:09:56.853 00:07:34.560" at bounding box center [149, 155] width 28 height 7
click at [28, 40] on span "Asset" at bounding box center [33, 41] width 12 height 7
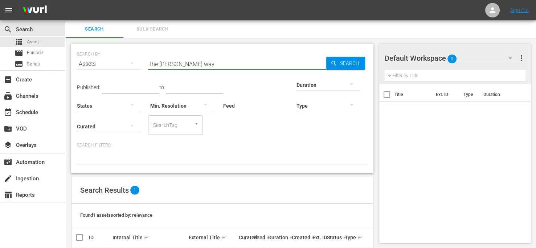
drag, startPoint x: 177, startPoint y: 64, endPoint x: 80, endPoint y: 49, distance: 98.4
click at [80, 49] on div "SEARCH BY Search By Assets Search ID, Title, Description, Keywords, or Category…" at bounding box center [222, 59] width 291 height 26
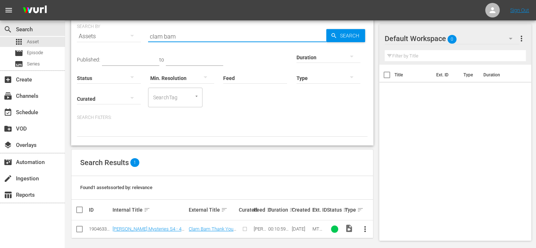
scroll to position [30, 0]
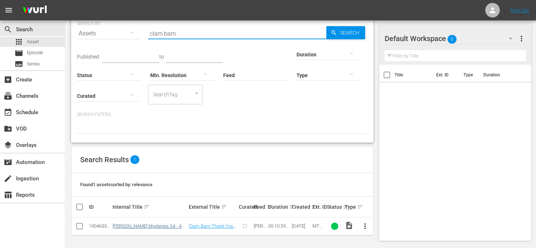
type input "clam bam"
click at [157, 223] on link "Mike Tyson Mysteries S4 - 419 Clam Bam Thank You Ma'am" at bounding box center [150, 228] width 74 height 11
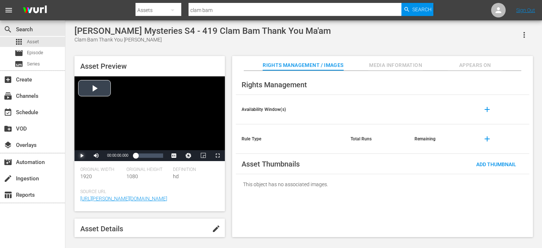
click at [82, 155] on span "Video Player" at bounding box center [82, 155] width 0 height 0
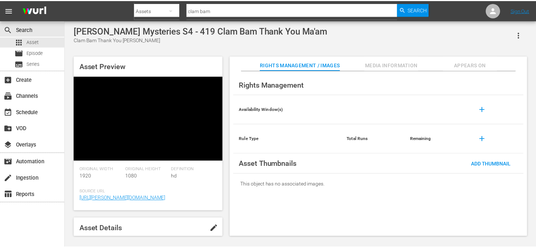
scroll to position [36, 0]
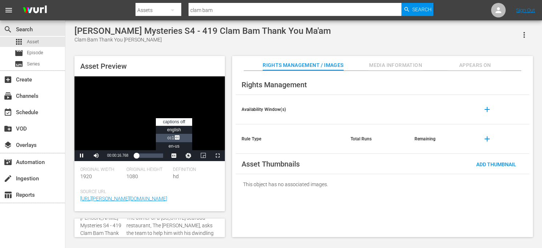
click at [174, 138] on span "Video Player" at bounding box center [177, 137] width 7 height 7
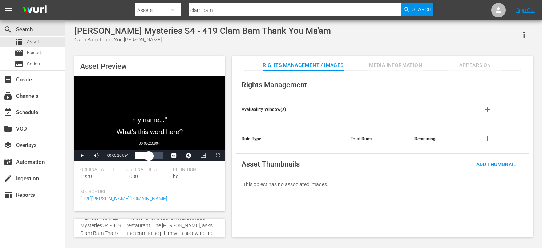
click at [149, 155] on div "Loaded : 22.76% 00:05:20.894 00:01:27.574" at bounding box center [149, 155] width 28 height 7
click at [159, 156] on div "Loaded : 71.07% 00:09:15.061 00:06:44.646" at bounding box center [149, 155] width 28 height 7
click at [228, 156] on div "Asset Preview Video Player is loading. Play Video Pause Mute Current Time 00:09…" at bounding box center [303, 142] width 465 height 181
click at [154, 156] on div "Loaded : 100.00% 00:07:22.314 00:10:59.135" at bounding box center [149, 155] width 28 height 7
click at [34, 41] on span "Asset" at bounding box center [33, 41] width 12 height 7
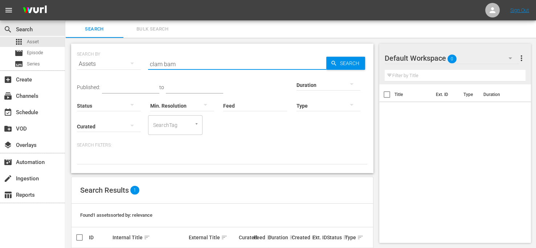
drag, startPoint x: 194, startPoint y: 62, endPoint x: 104, endPoint y: 48, distance: 91.2
click at [104, 48] on div "SEARCH BY Search By Assets Search ID, Title, Description, Keywords, or Category…" at bounding box center [222, 59] width 291 height 26
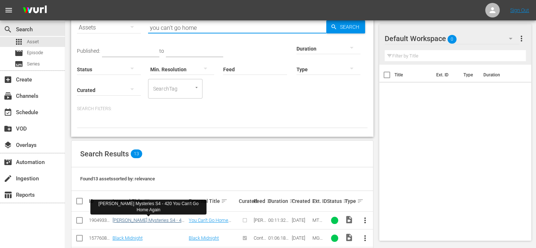
type input "you can't go home"
click at [162, 219] on link "Mike Tyson Mysteries S4 - 420 You Can't Go Home Again" at bounding box center [150, 222] width 74 height 11
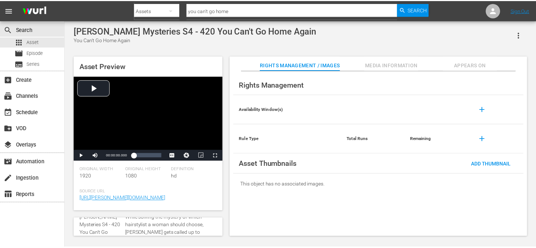
scroll to position [36, 0]
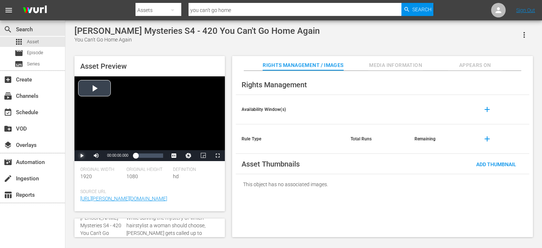
click at [82, 155] on span "Video Player" at bounding box center [82, 155] width 0 height 0
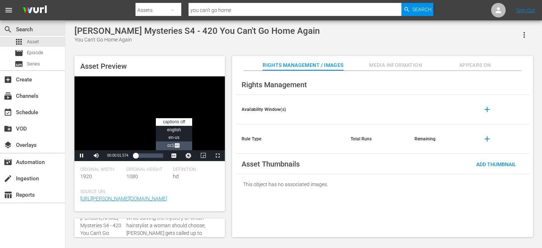
click at [173, 147] on span "CC1 Captions" at bounding box center [173, 145] width 13 height 5
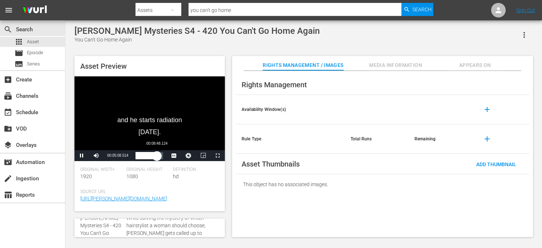
click at [157, 155] on div "Loaded : 53.79% 00:08:48.124 00:05:08.673" at bounding box center [149, 155] width 28 height 7
click at [155, 156] on div "00:09:32.165" at bounding box center [146, 155] width 23 height 7
click at [150, 155] on div "00:08:13.439" at bounding box center [142, 155] width 15 height 7
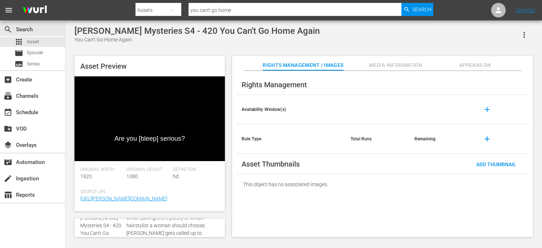
click at [229, 177] on div "Asset Preview Are you [bleep] serious? Video Player is loading. Play Video Paus…" at bounding box center [303, 142] width 465 height 181
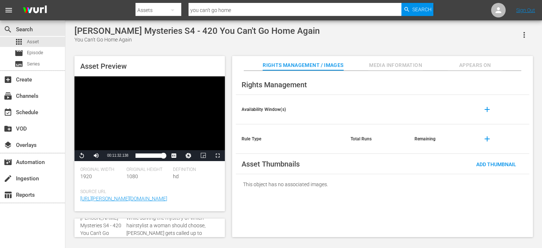
click at [45, 41] on div "apps Asset" at bounding box center [32, 42] width 65 height 10
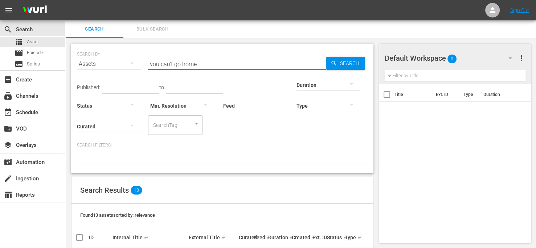
drag, startPoint x: 208, startPoint y: 62, endPoint x: 110, endPoint y: 49, distance: 98.9
click at [110, 49] on div "SEARCH BY Search By Assets Search ID, Title, Description, Keywords, or Category…" at bounding box center [222, 59] width 291 height 26
type input "bad stretch"
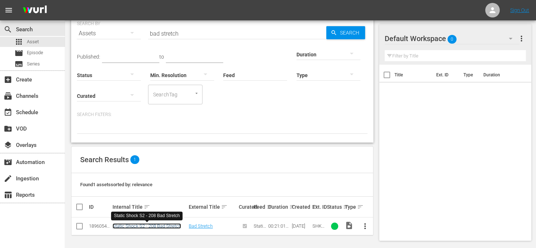
click at [148, 226] on link "Static Shock S2 - 208 Bad Stretch" at bounding box center [147, 225] width 69 height 5
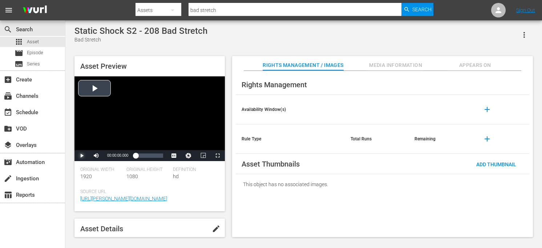
click at [82, 155] on span "Video Player" at bounding box center [82, 155] width 0 height 0
click at [146, 155] on div "Loaded : 0.47% 00:07:24.023 00:00:01.492" at bounding box center [149, 155] width 28 height 7
click at [140, 157] on div "00:08:10.962" at bounding box center [137, 155] width 5 height 7
click at [140, 157] on div "00:03:53.669" at bounding box center [137, 155] width 5 height 7
click at [155, 154] on div "Loaded : 20.95% 00:15:12.584 00:03:41.311" at bounding box center [149, 155] width 28 height 7
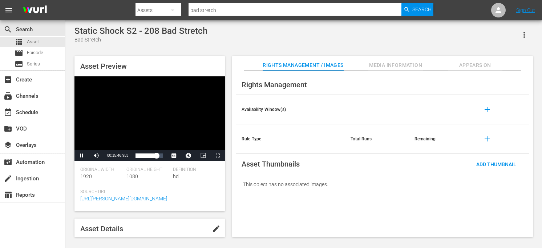
click at [229, 138] on div "Asset Preview Video Player is loading. Play Video Pause Mute 100% Current Time …" at bounding box center [303, 142] width 465 height 181
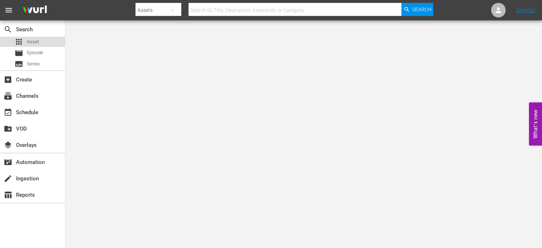
click at [38, 40] on span "Asset" at bounding box center [33, 41] width 12 height 7
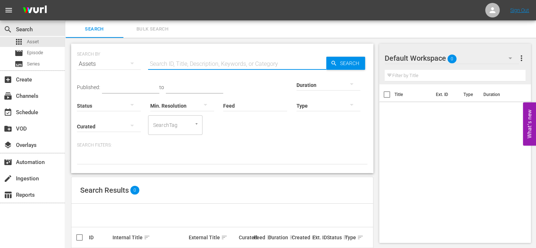
click at [221, 62] on input "text" at bounding box center [237, 63] width 178 height 17
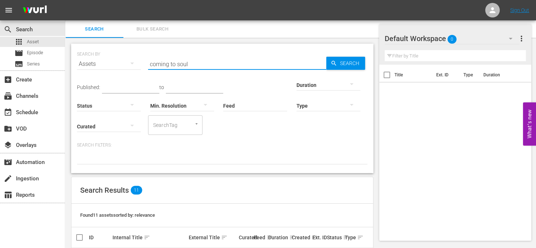
scroll to position [109, 0]
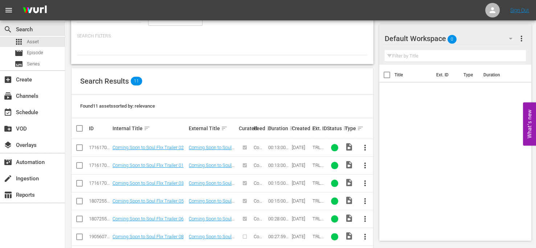
type input "coming to soul"
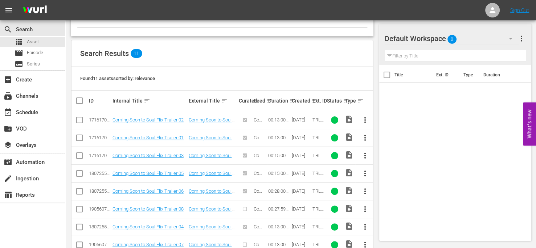
scroll to position [181, 0]
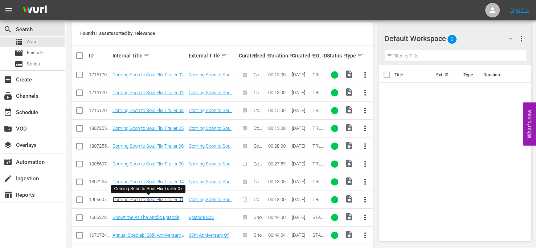
click at [177, 200] on link "Coming Soon to Soul Flix Trailer 07" at bounding box center [148, 198] width 71 height 5
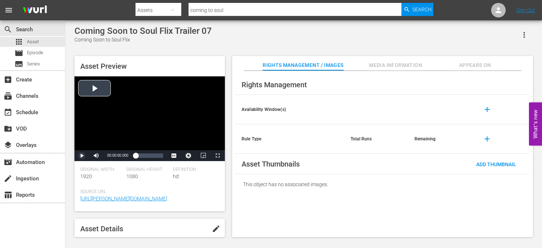
click at [82, 155] on span "Video Player" at bounding box center [82, 155] width 0 height 0
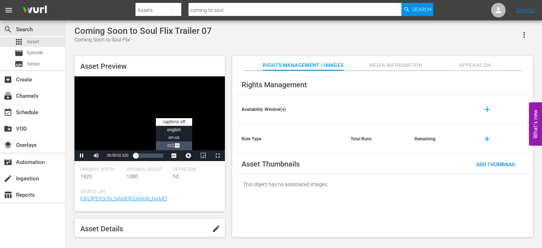
click at [176, 147] on span "Video Player" at bounding box center [177, 145] width 7 height 7
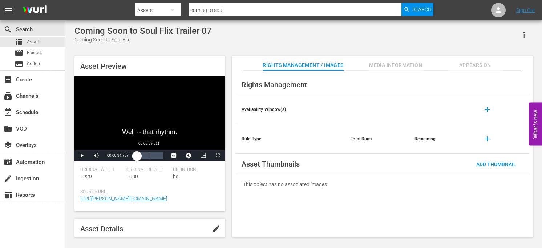
click at [148, 157] on div "Loaded : 12.30% 00:06:09.511 00:00:34.834" at bounding box center [149, 155] width 28 height 7
click at [159, 155] on div "00:10:56.908" at bounding box center [159, 155] width 0 height 7
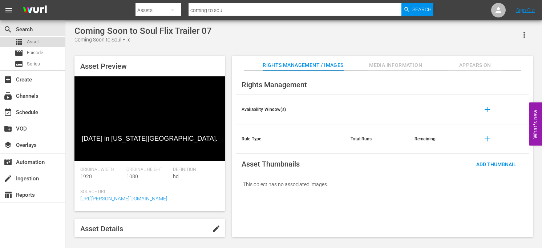
click at [34, 40] on span "Asset" at bounding box center [33, 41] width 12 height 7
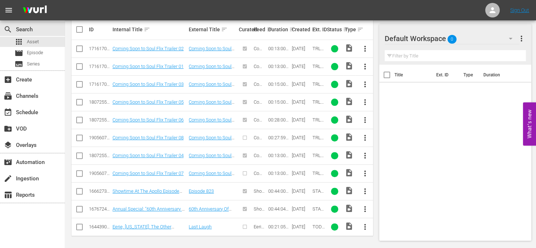
scroll to position [208, 0]
click at [181, 135] on link "Coming Soon to Soul Flix Trailer 08" at bounding box center [148, 137] width 71 height 5
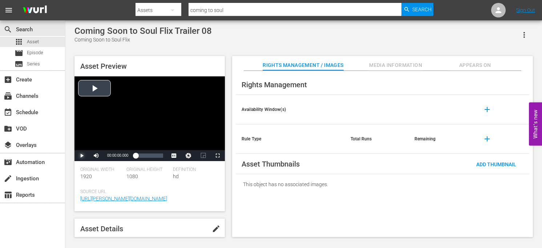
click at [82, 155] on span "Video Player" at bounding box center [82, 155] width 0 height 0
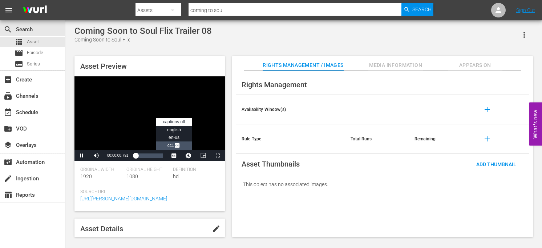
click at [170, 143] on span "CC1 Captions" at bounding box center [173, 145] width 13 height 5
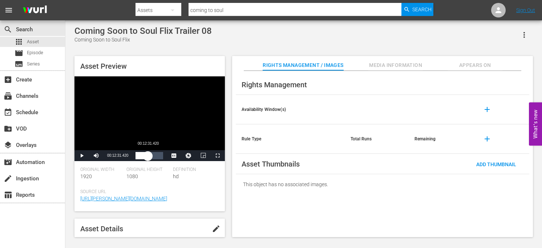
click at [148, 153] on div "Loaded : 5.00% 00:12:31.420 00:00:25.259" at bounding box center [149, 155] width 28 height 7
click at [160, 155] on div "Loaded : 51.48% 00:25:02.840 00:13:20.979" at bounding box center [149, 155] width 28 height 7
click at [41, 41] on div "apps Asset" at bounding box center [32, 42] width 65 height 10
